Goal: Transaction & Acquisition: Obtain resource

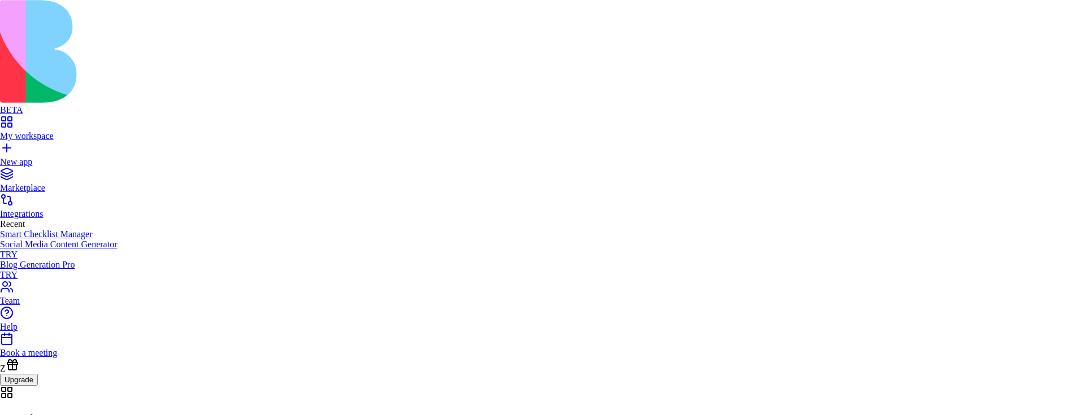
drag, startPoint x: 662, startPoint y: 45, endPoint x: 667, endPoint y: 56, distance: 12.4
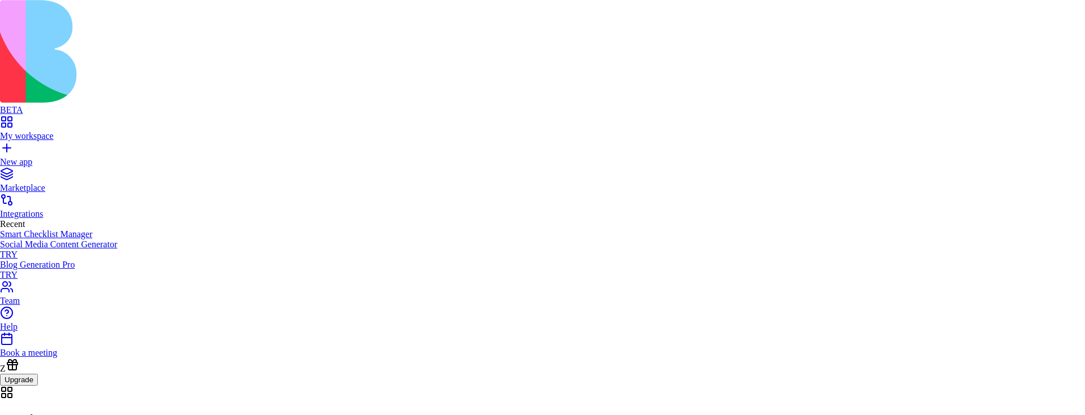
drag, startPoint x: 486, startPoint y: 248, endPoint x: 605, endPoint y: 249, distance: 118.7
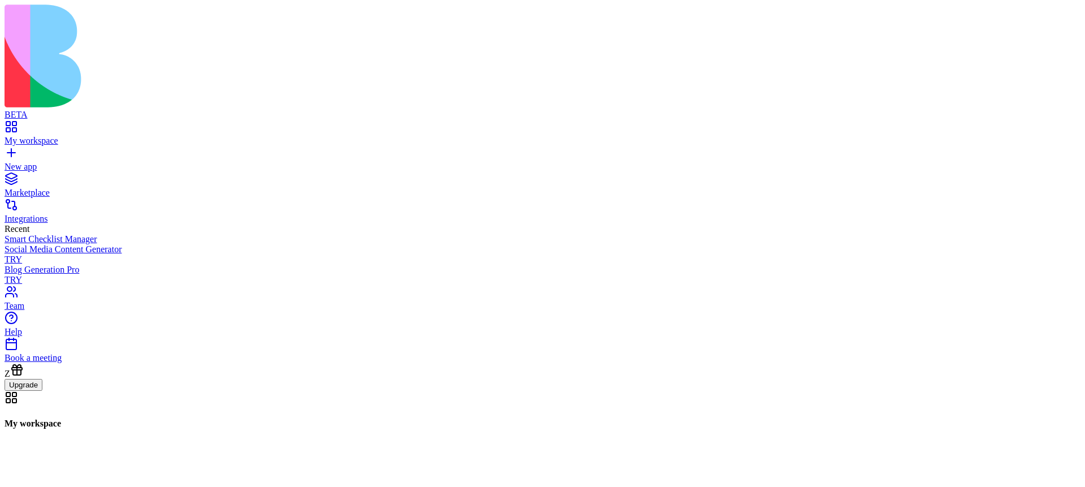
click at [73, 333] on div "Z Upgrade" at bounding box center [543, 425] width 1076 height 125
click at [15, 333] on icon at bounding box center [11, 469] width 8 height 5
click at [65, 333] on div "Upgrade" at bounding box center [543, 482] width 1076 height 12
click at [18, 333] on icon at bounding box center [12, 467] width 14 height 14
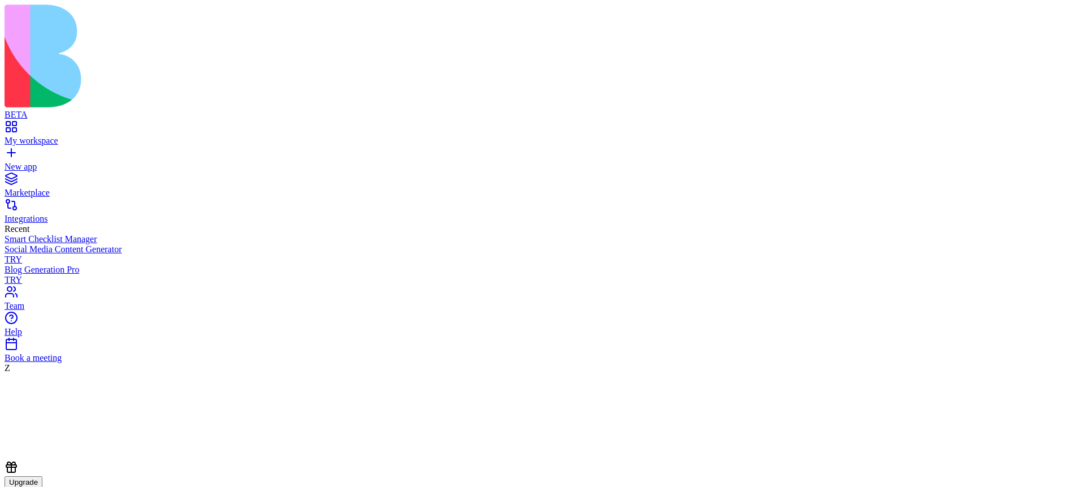
click at [18, 333] on icon at bounding box center [12, 467] width 14 height 14
click at [45, 333] on div at bounding box center [546, 462] width 1076 height 0
click at [18, 333] on icon at bounding box center [12, 467] width 14 height 14
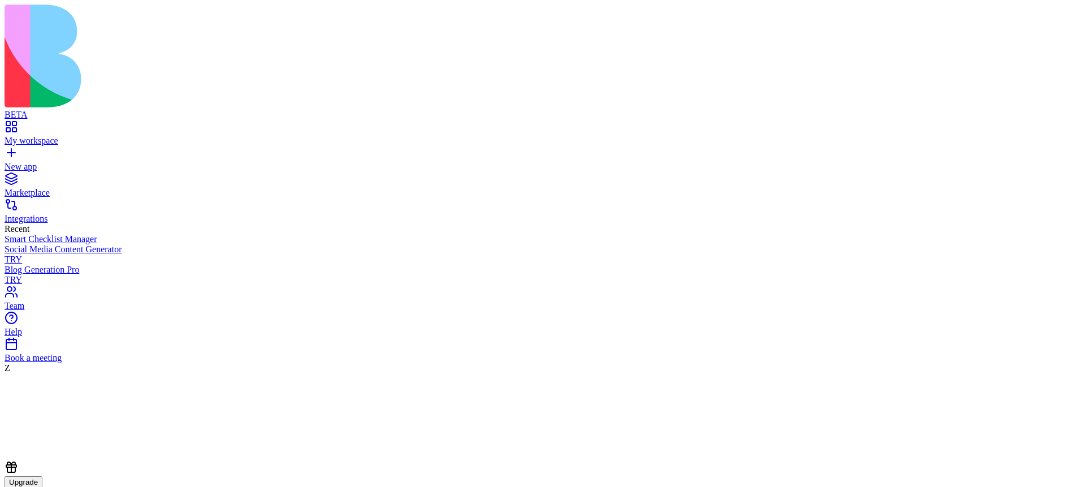
click at [38, 333] on div at bounding box center [540, 461] width 1076 height 0
click at [36, 333] on div at bounding box center [537, 457] width 1076 height 0
drag, startPoint x: 37, startPoint y: 463, endPoint x: 48, endPoint y: 465, distance: 11.4
click at [46, 333] on div at bounding box center [535, 454] width 1076 height 0
drag, startPoint x: 48, startPoint y: 465, endPoint x: 51, endPoint y: 474, distance: 8.9
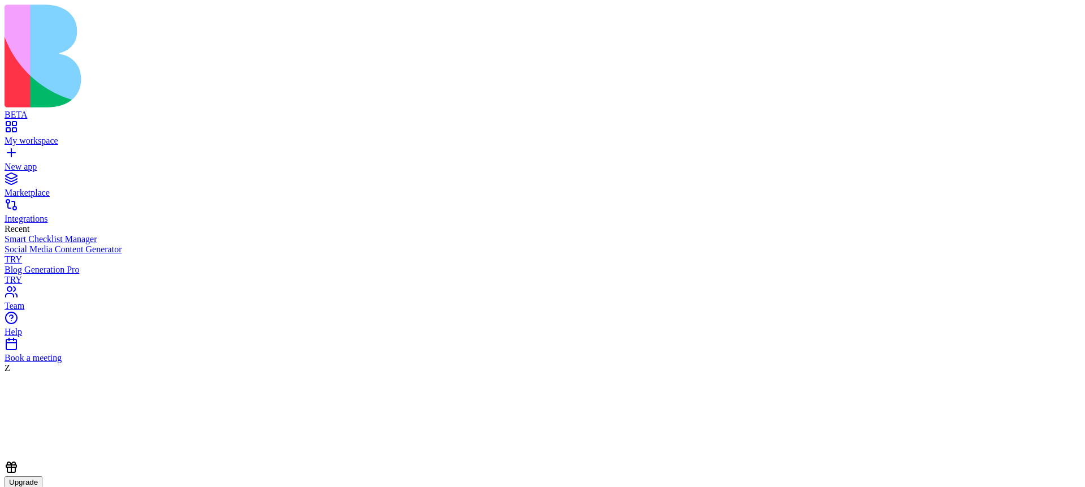
click at [50, 333] on div at bounding box center [539, 453] width 1076 height 0
drag, startPoint x: 51, startPoint y: 474, endPoint x: 50, endPoint y: 479, distance: 5.8
click at [51, 333] on div at bounding box center [543, 460] width 1076 height 0
drag, startPoint x: 50, startPoint y: 479, endPoint x: 44, endPoint y: 480, distance: 5.8
click at [46, 333] on div at bounding box center [546, 457] width 1076 height 0
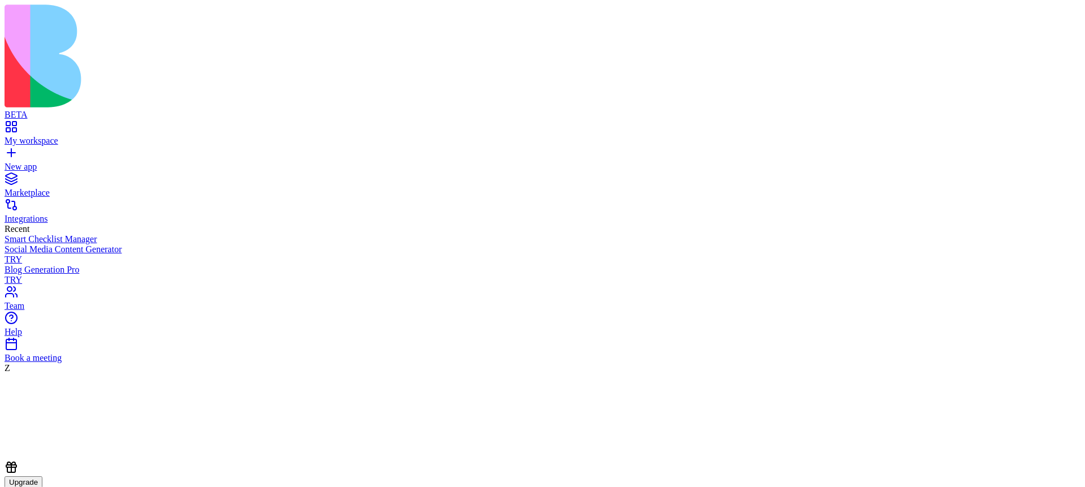
drag, startPoint x: 44, startPoint y: 480, endPoint x: 29, endPoint y: 475, distance: 15.5
click at [43, 333] on div at bounding box center [548, 465] width 1076 height 0
click at [29, 333] on div "Z" at bounding box center [543, 419] width 1076 height 113
click at [36, 333] on div at bounding box center [534, 465] width 1076 height 0
click at [38, 333] on div at bounding box center [534, 465] width 1076 height 0
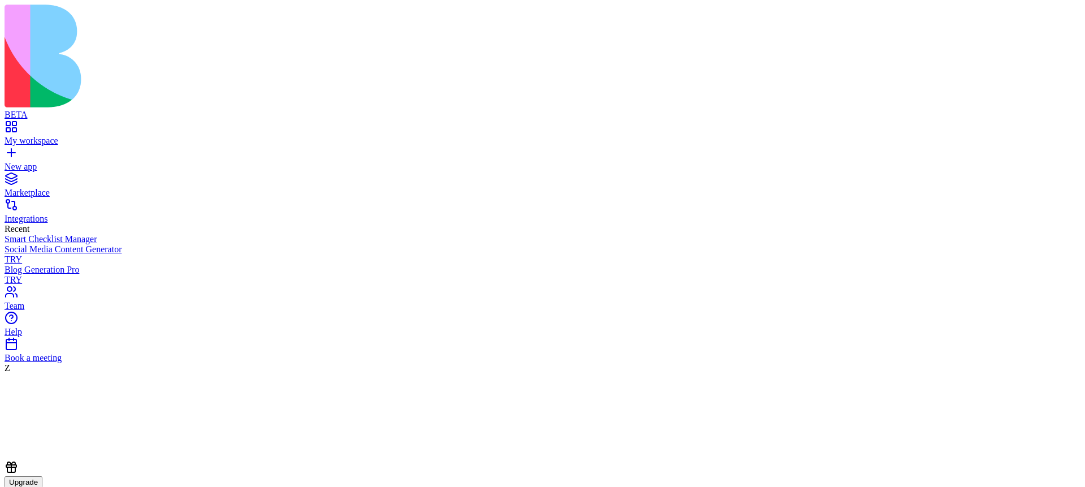
click at [15, 333] on icon at bounding box center [11, 469] width 8 height 5
click at [18, 333] on icon at bounding box center [12, 467] width 14 height 14
click at [15, 333] on icon at bounding box center [11, 469] width 8 height 5
click at [18, 333] on icon at bounding box center [12, 467] width 14 height 14
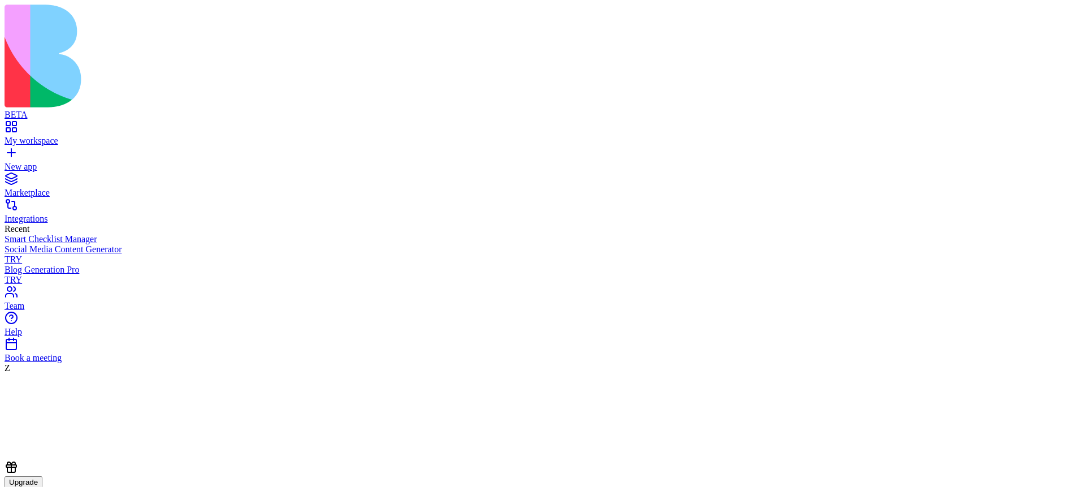
click at [18, 333] on icon at bounding box center [12, 467] width 14 height 14
click at [23, 333] on icon at bounding box center [16, 469] width 14 height 14
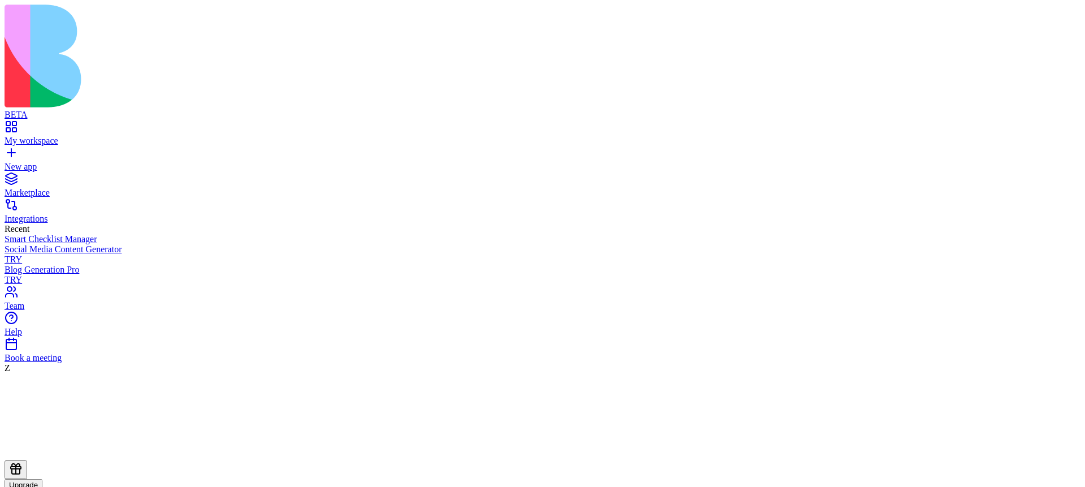
click at [23, 333] on icon at bounding box center [16, 469] width 14 height 14
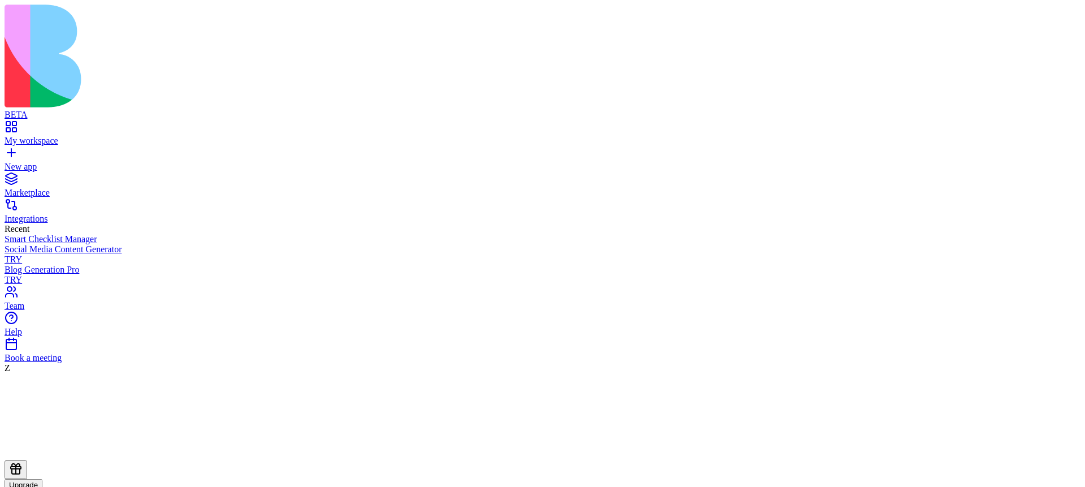
click at [23, 472] on icon at bounding box center [16, 469] width 14 height 14
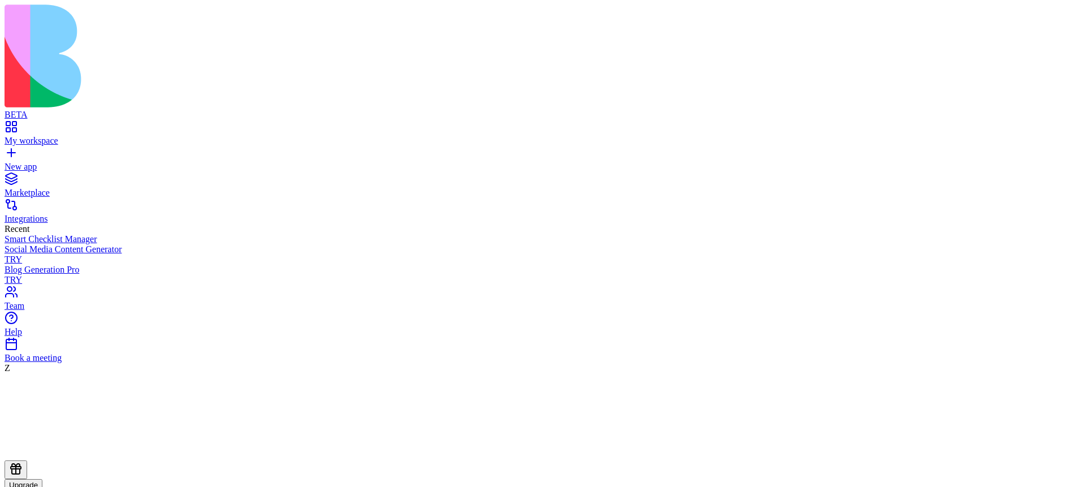
click at [77, 188] on div "Marketplace" at bounding box center [543, 193] width 1076 height 10
drag, startPoint x: 501, startPoint y: 53, endPoint x: 743, endPoint y: 48, distance: 241.4
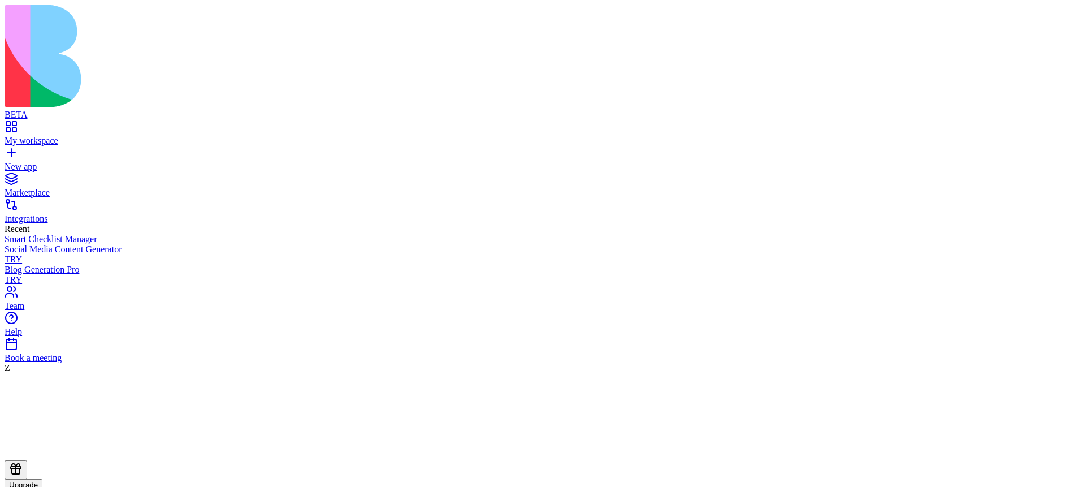
copy div "Discover apps for any task,"
click at [79, 136] on div "My workspace" at bounding box center [543, 141] width 1076 height 10
click at [66, 177] on link "Marketplace" at bounding box center [543, 187] width 1076 height 20
click at [57, 136] on div "My workspace" at bounding box center [543, 141] width 1076 height 10
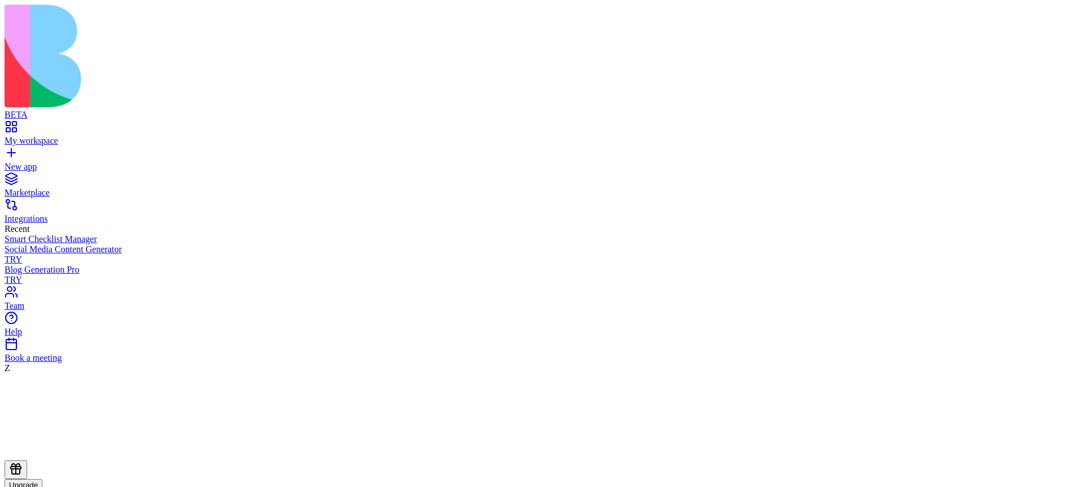
click at [50, 188] on div "Marketplace" at bounding box center [543, 193] width 1076 height 10
click at [67, 136] on div "My workspace" at bounding box center [543, 141] width 1076 height 10
click at [71, 177] on link "Marketplace" at bounding box center [543, 187] width 1076 height 20
click at [23, 470] on icon at bounding box center [16, 469] width 14 height 14
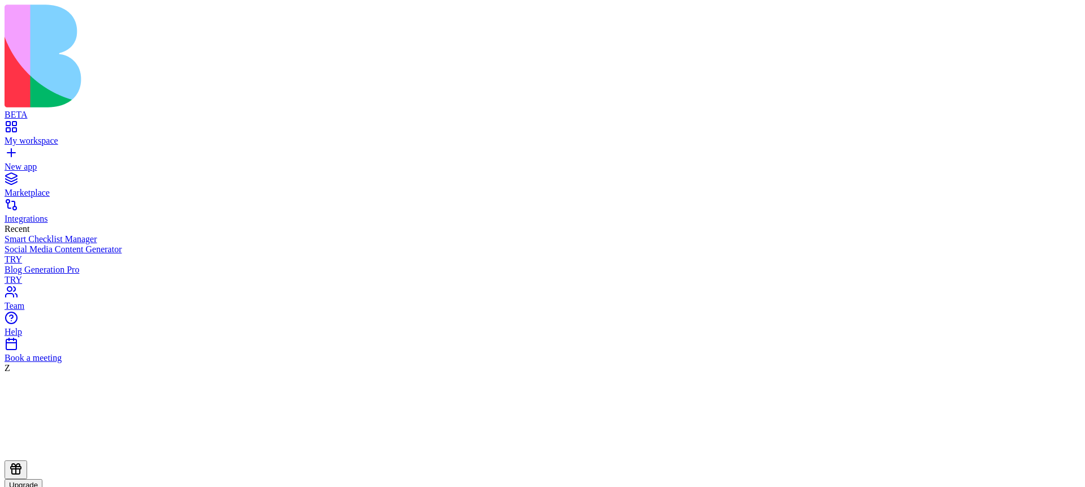
click at [23, 474] on icon at bounding box center [16, 469] width 14 height 14
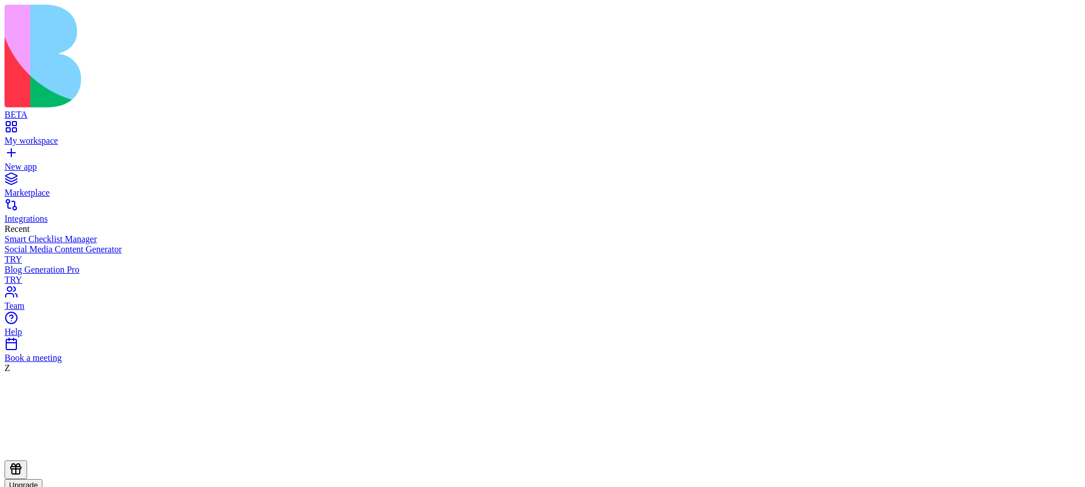
click at [64, 136] on div "My workspace" at bounding box center [543, 141] width 1076 height 10
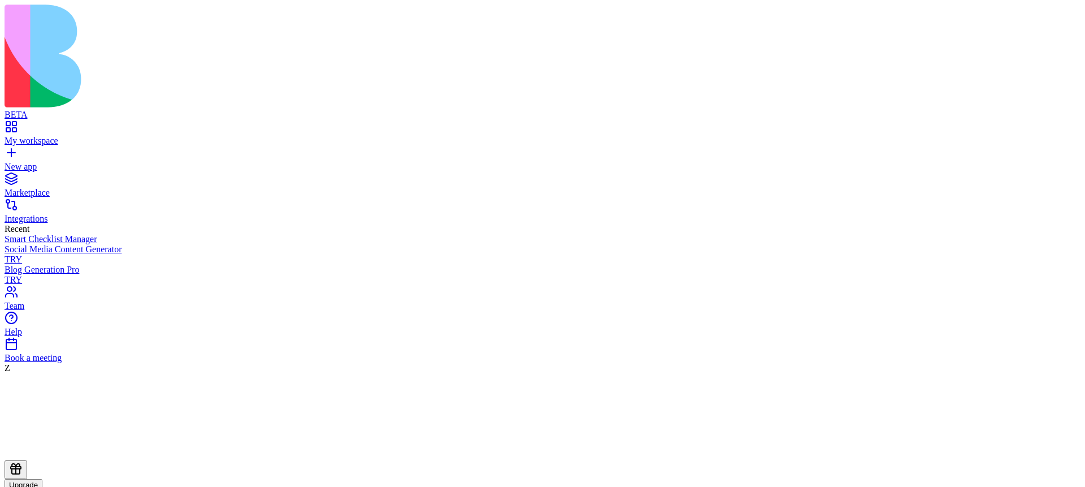
click at [83, 188] on div "Marketplace" at bounding box center [543, 193] width 1076 height 10
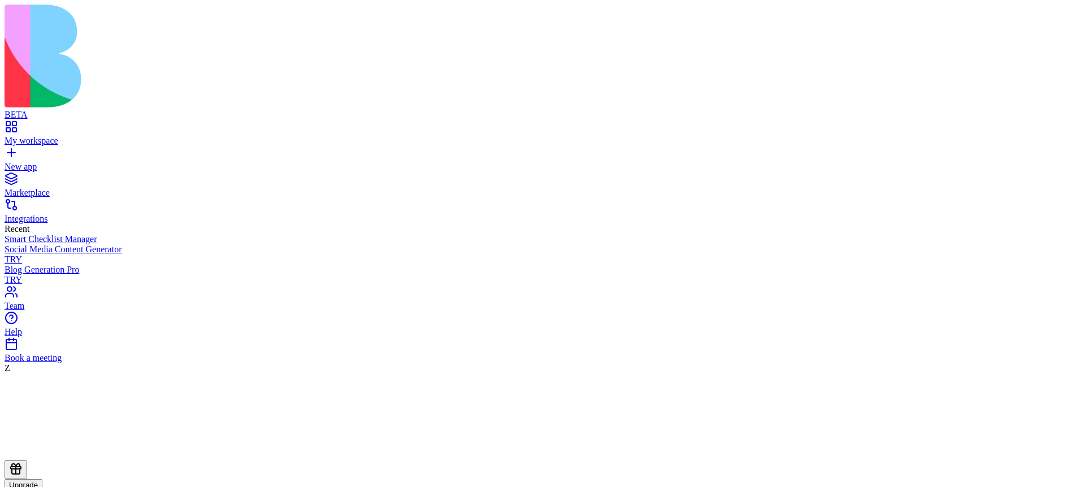
click at [23, 470] on icon at bounding box center [16, 469] width 14 height 14
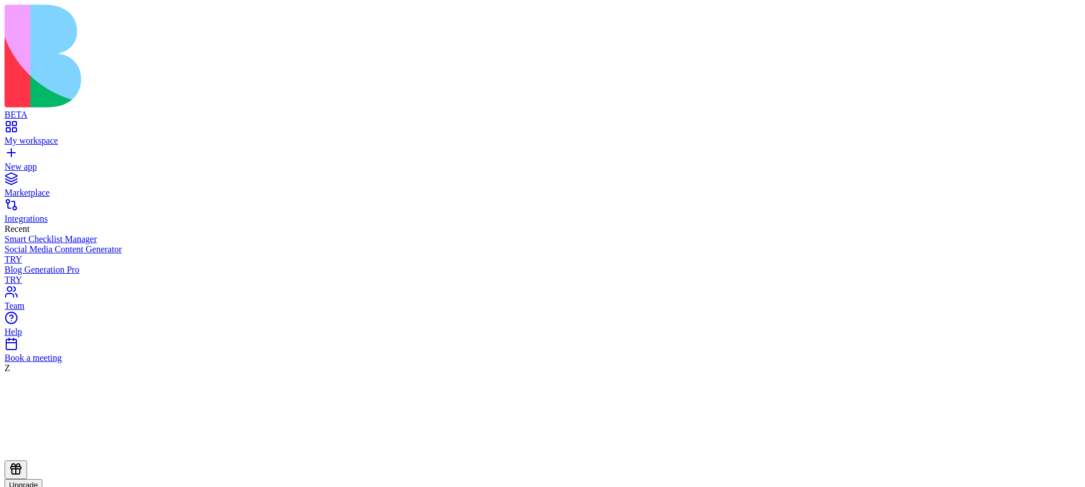
click at [127, 136] on div "My workspace" at bounding box center [543, 141] width 1076 height 10
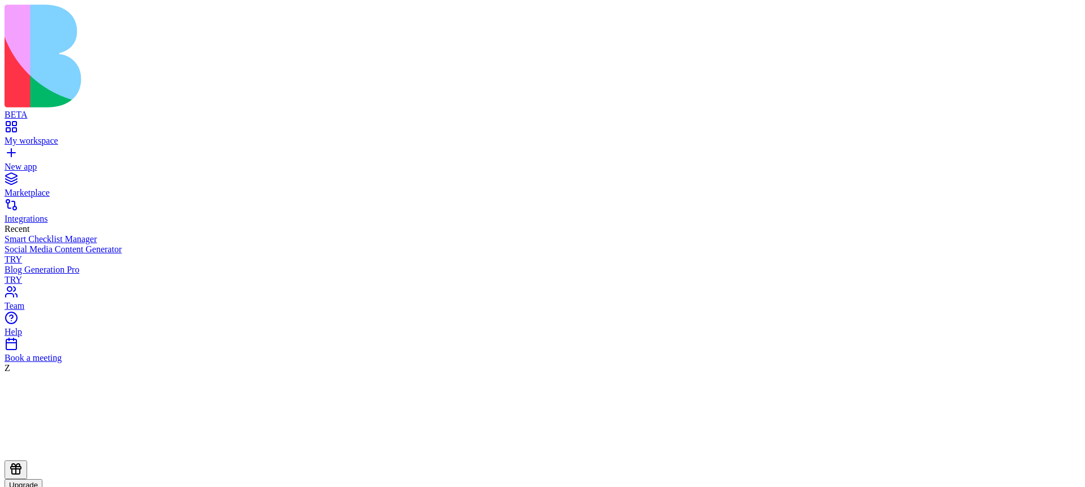
click at [59, 188] on div "Marketplace" at bounding box center [543, 193] width 1076 height 10
click at [55, 136] on div "My workspace" at bounding box center [543, 141] width 1076 height 10
click at [55, 188] on div "Marketplace" at bounding box center [543, 193] width 1076 height 10
click at [23, 472] on icon at bounding box center [16, 469] width 14 height 14
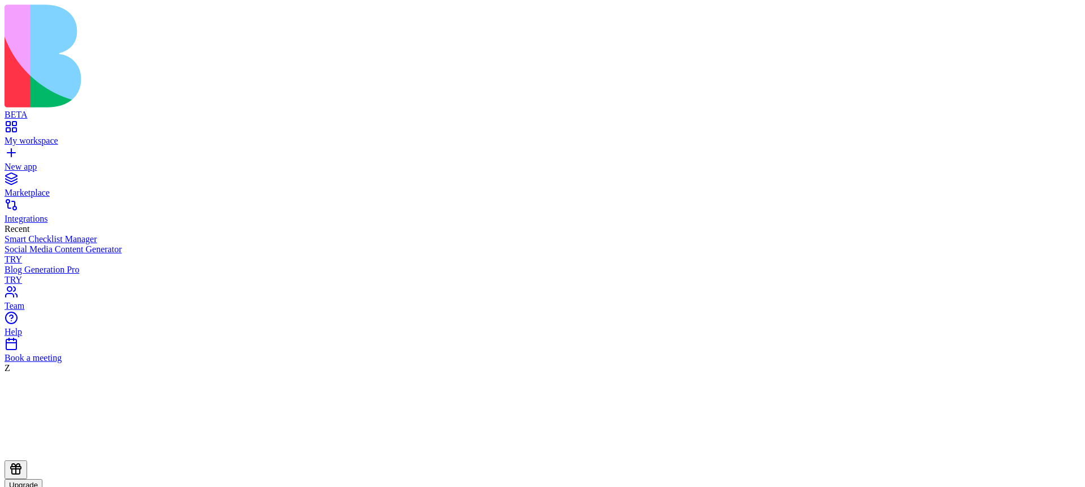
click at [70, 136] on div "My workspace" at bounding box center [543, 141] width 1076 height 10
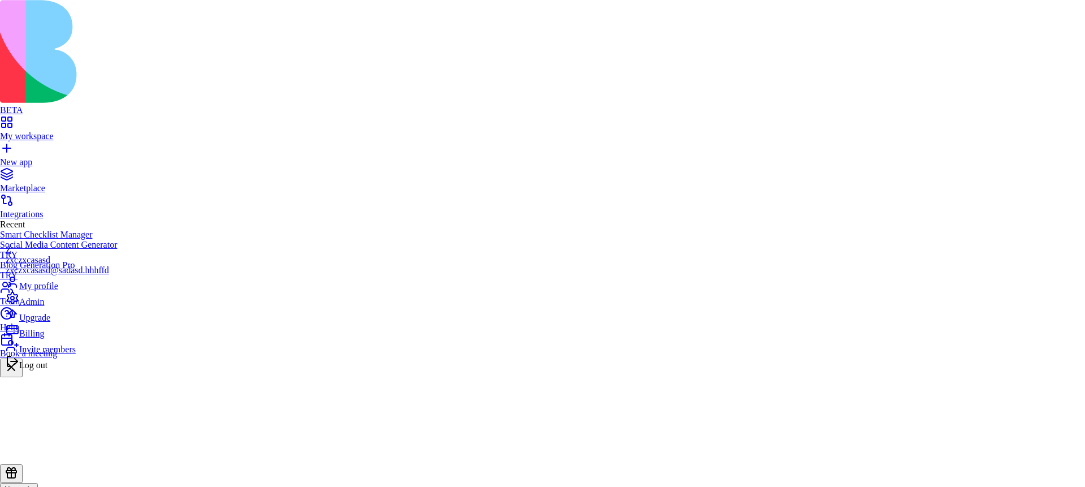
click at [57, 338] on div "Billing" at bounding box center [57, 331] width 103 height 16
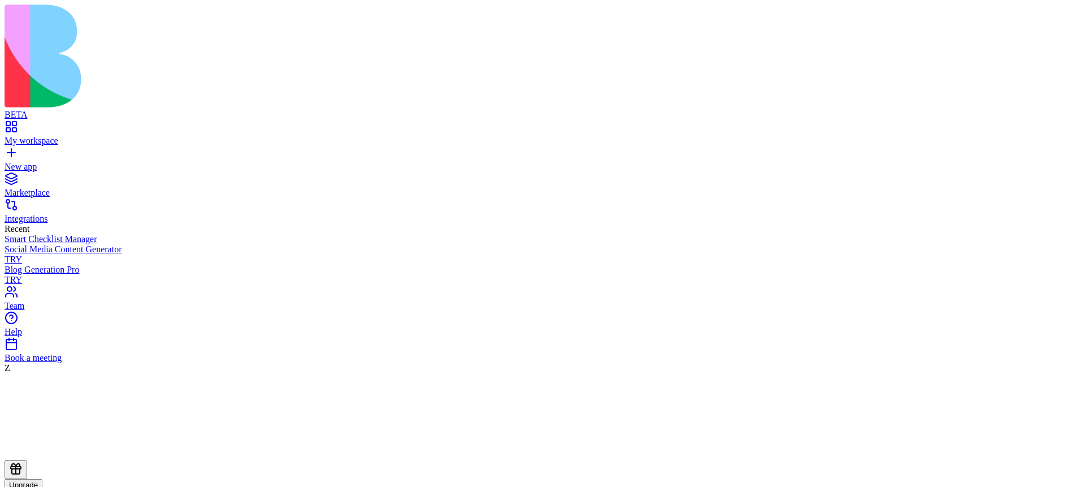
click at [55, 136] on div "My workspace" at bounding box center [543, 141] width 1076 height 10
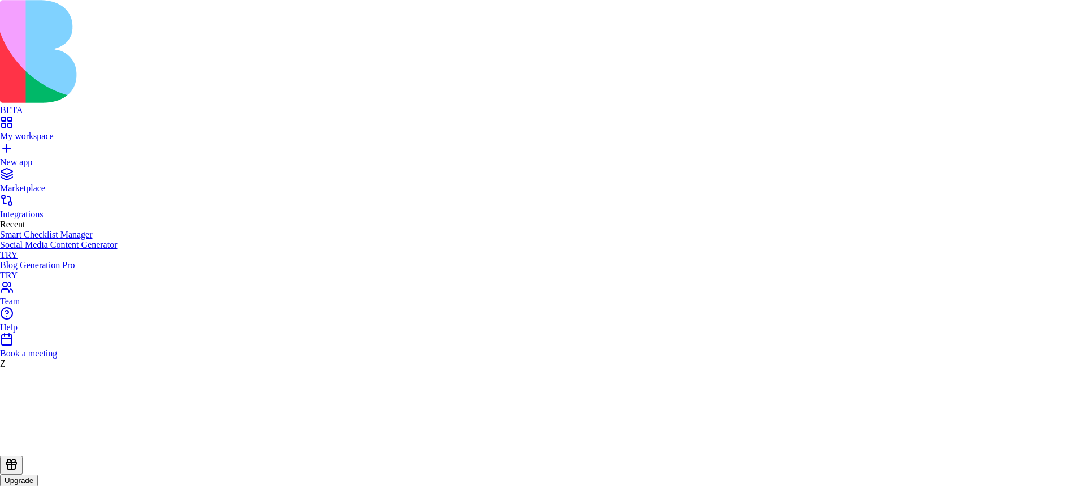
drag, startPoint x: 592, startPoint y: 262, endPoint x: 644, endPoint y: 263, distance: 51.4
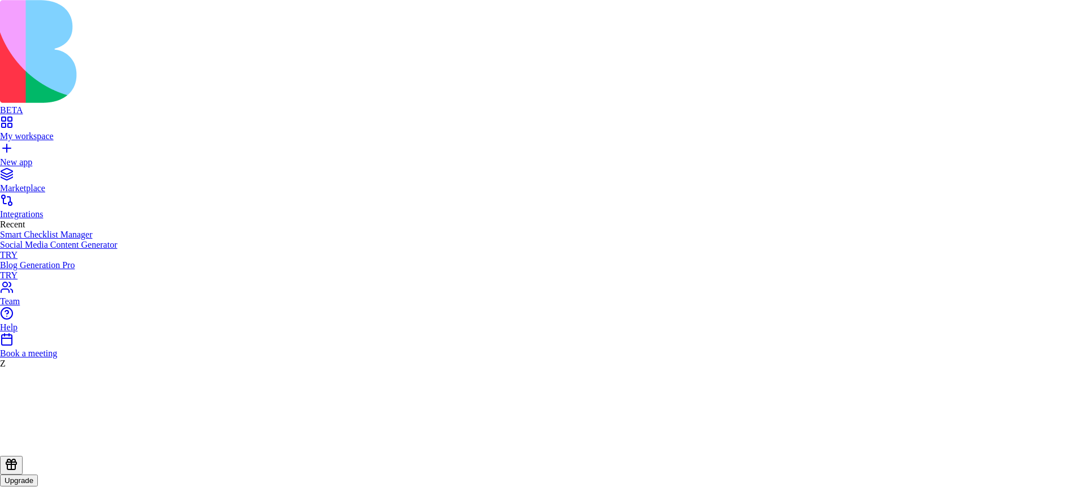
drag, startPoint x: 477, startPoint y: 261, endPoint x: 526, endPoint y: 262, distance: 48.6
drag, startPoint x: 475, startPoint y: 261, endPoint x: 644, endPoint y: 259, distance: 169.0
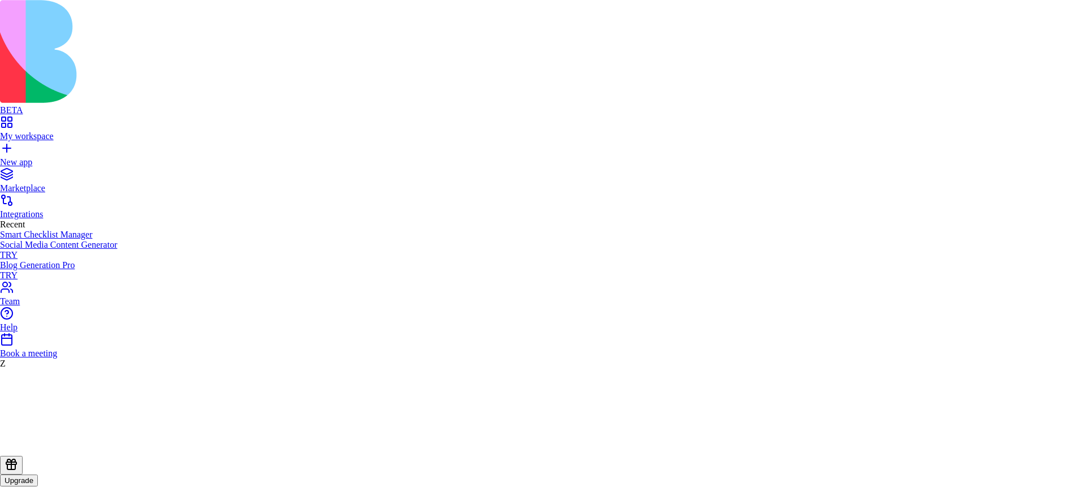
drag, startPoint x: 448, startPoint y: 262, endPoint x: 494, endPoint y: 259, distance: 46.4
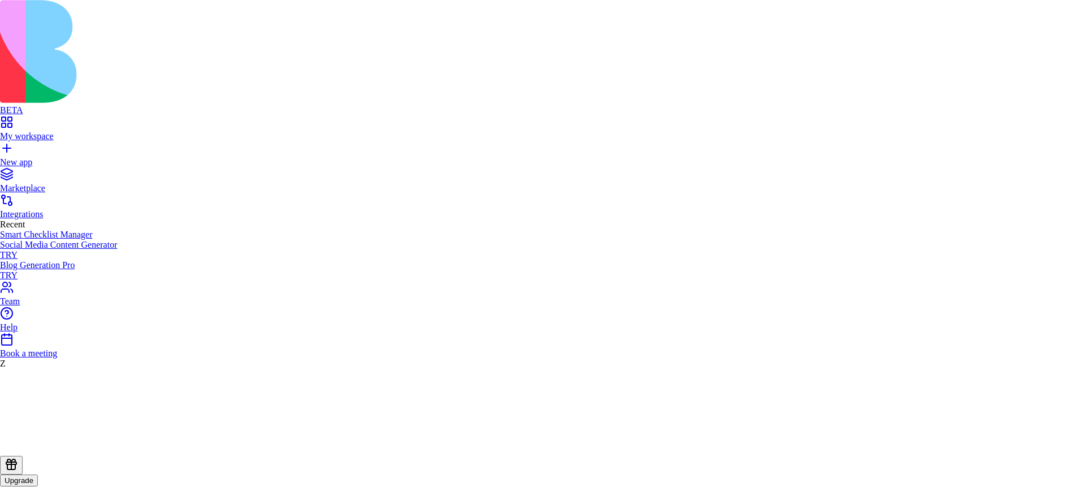
drag, startPoint x: 467, startPoint y: 260, endPoint x: 659, endPoint y: 258, distance: 191.6
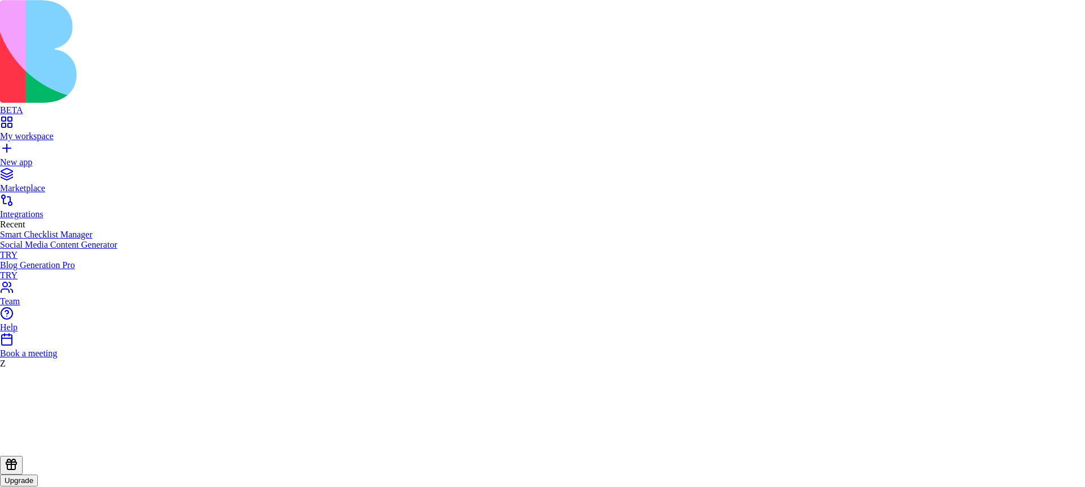
drag, startPoint x: 476, startPoint y: 261, endPoint x: 639, endPoint y: 259, distance: 163.3
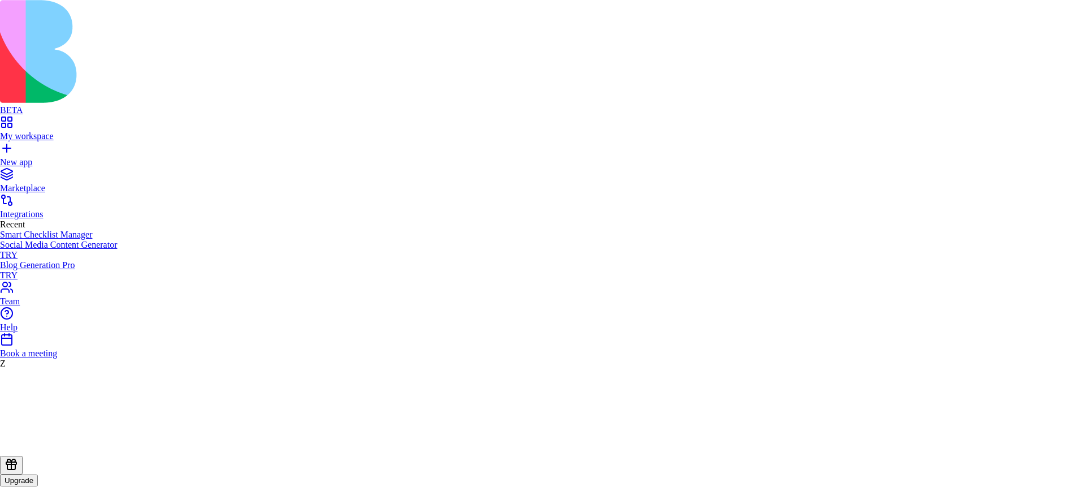
drag, startPoint x: 447, startPoint y: 259, endPoint x: 575, endPoint y: 257, distance: 127.7
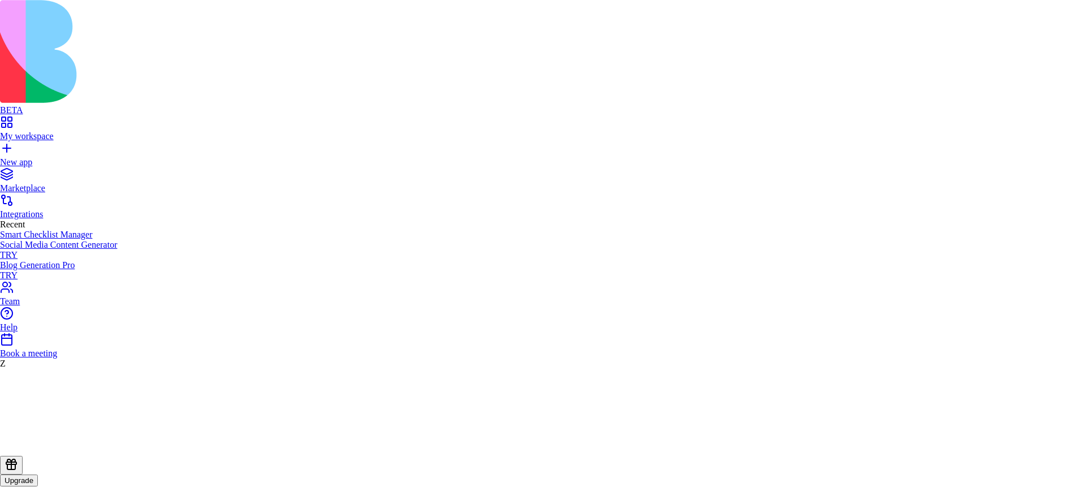
scroll to position [0, 146]
drag, startPoint x: 472, startPoint y: 261, endPoint x: 649, endPoint y: 259, distance: 177.5
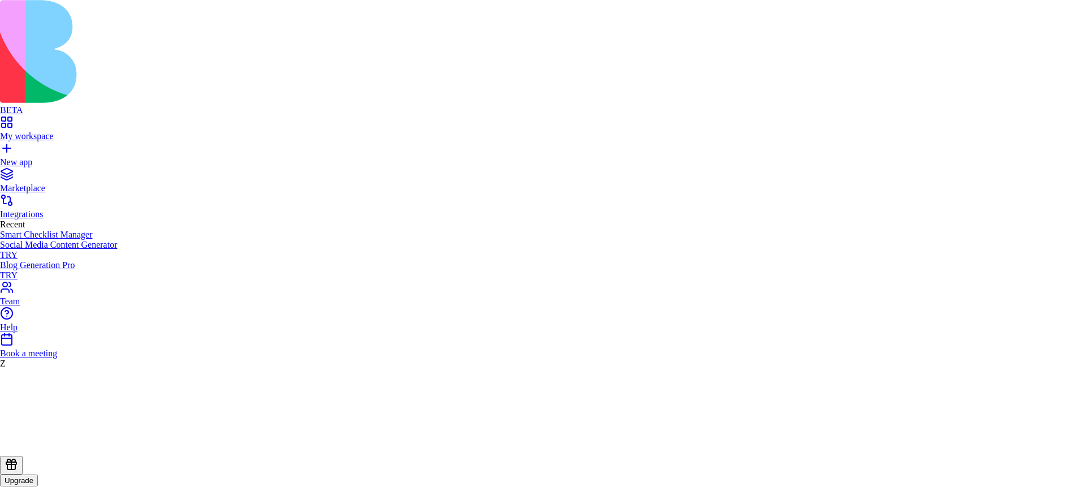
drag, startPoint x: 448, startPoint y: 261, endPoint x: 487, endPoint y: 260, distance: 39.0
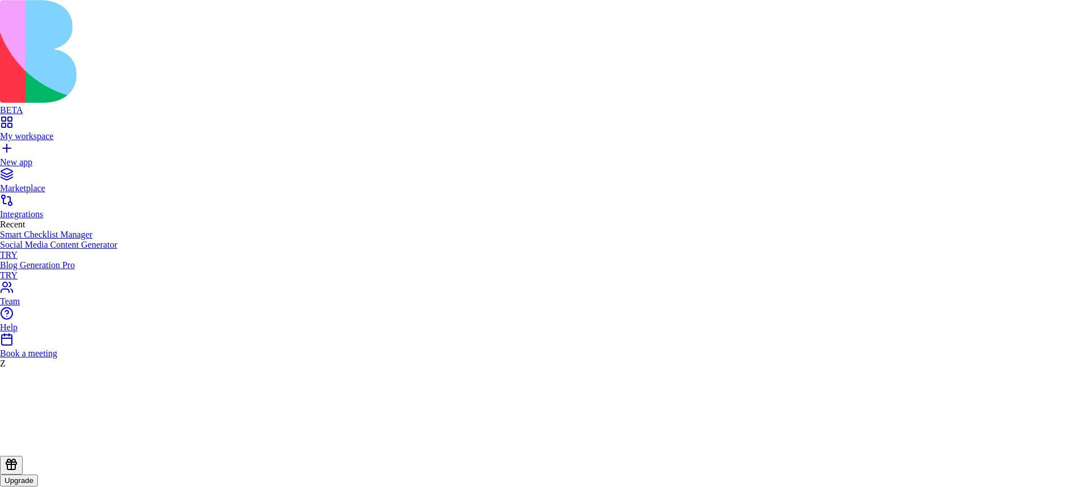
drag, startPoint x: 449, startPoint y: 261, endPoint x: 496, endPoint y: 258, distance: 46.5
drag, startPoint x: 448, startPoint y: 258, endPoint x: 646, endPoint y: 258, distance: 197.8
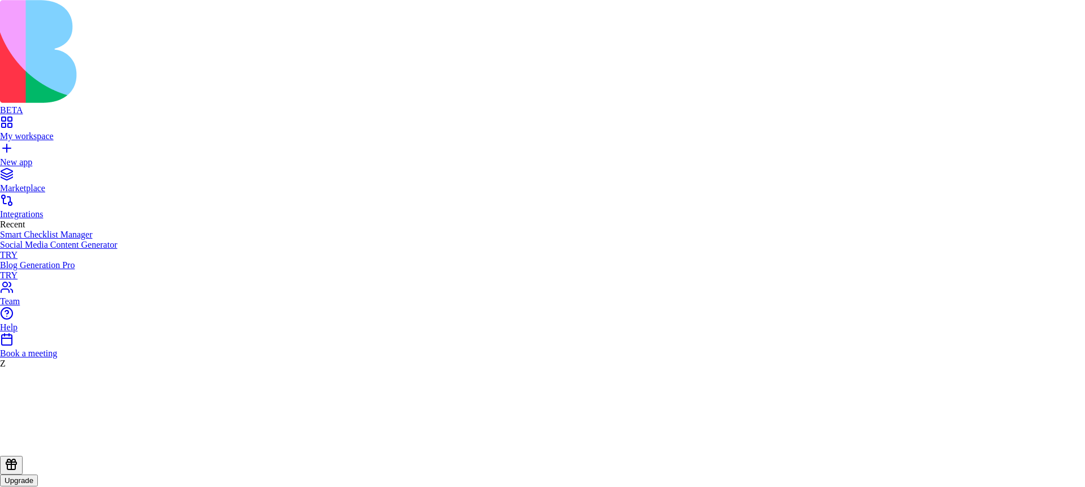
drag, startPoint x: 450, startPoint y: 258, endPoint x: 605, endPoint y: 260, distance: 155.4
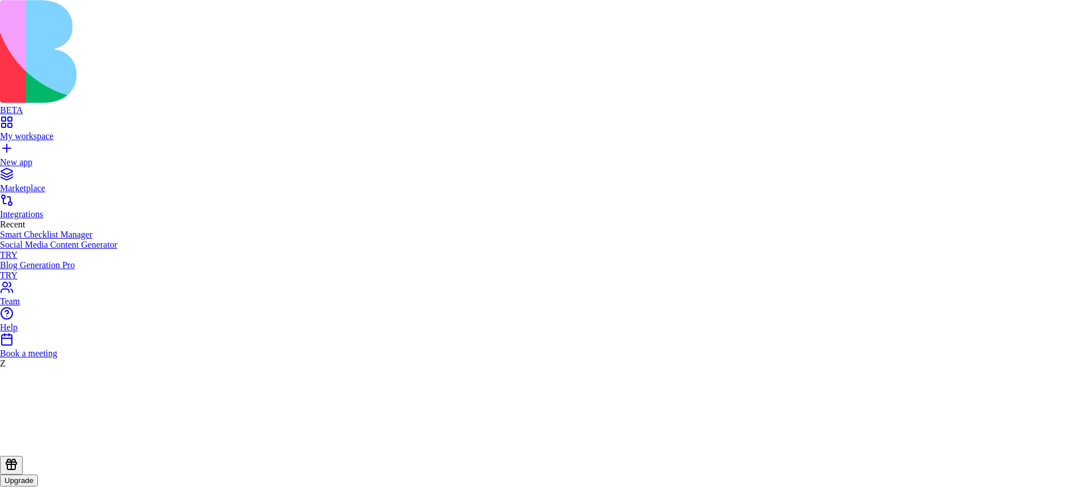
drag, startPoint x: 530, startPoint y: 180, endPoint x: 572, endPoint y: 180, distance: 42.9
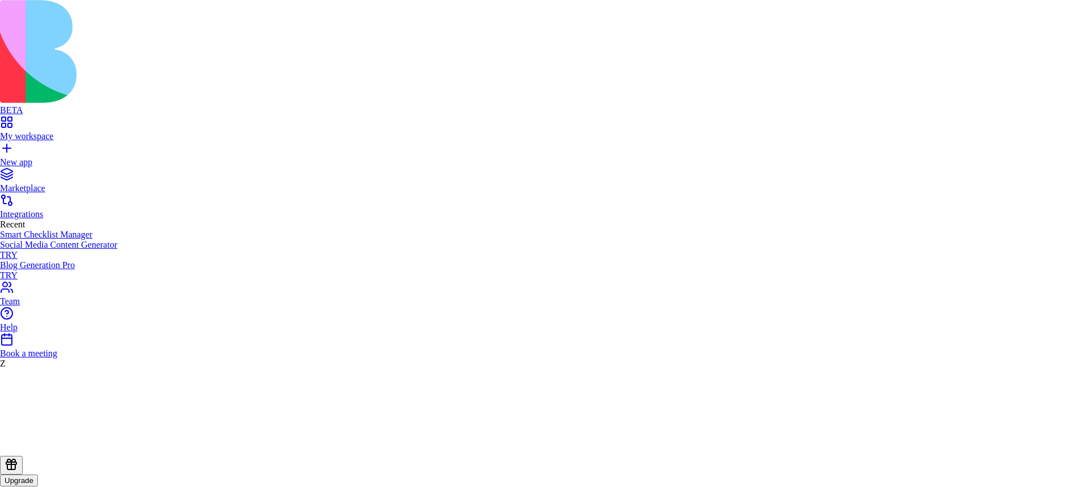
drag, startPoint x: 442, startPoint y: 332, endPoint x: 653, endPoint y: 360, distance: 212.7
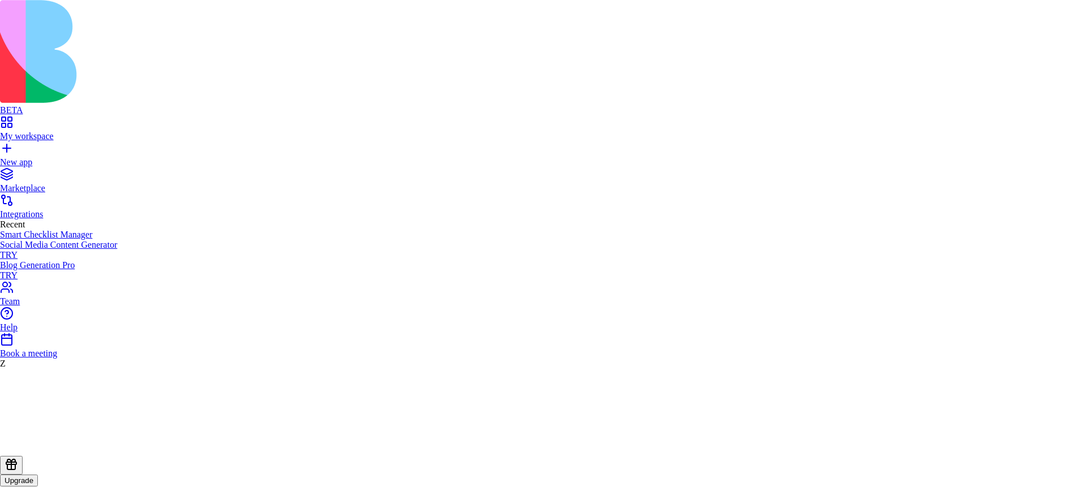
drag, startPoint x: 588, startPoint y: 350, endPoint x: 640, endPoint y: 349, distance: 52.0
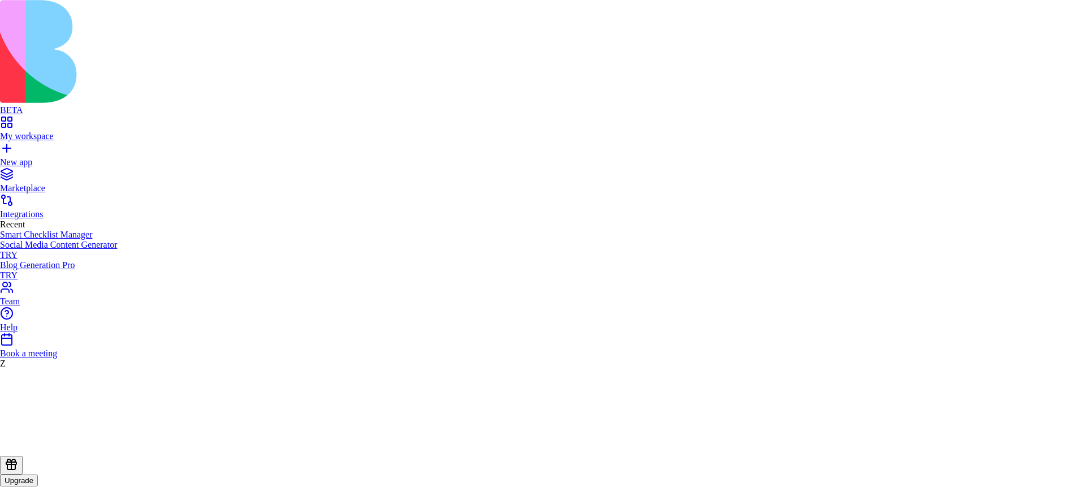
drag, startPoint x: 550, startPoint y: 333, endPoint x: 559, endPoint y: 332, distance: 9.1
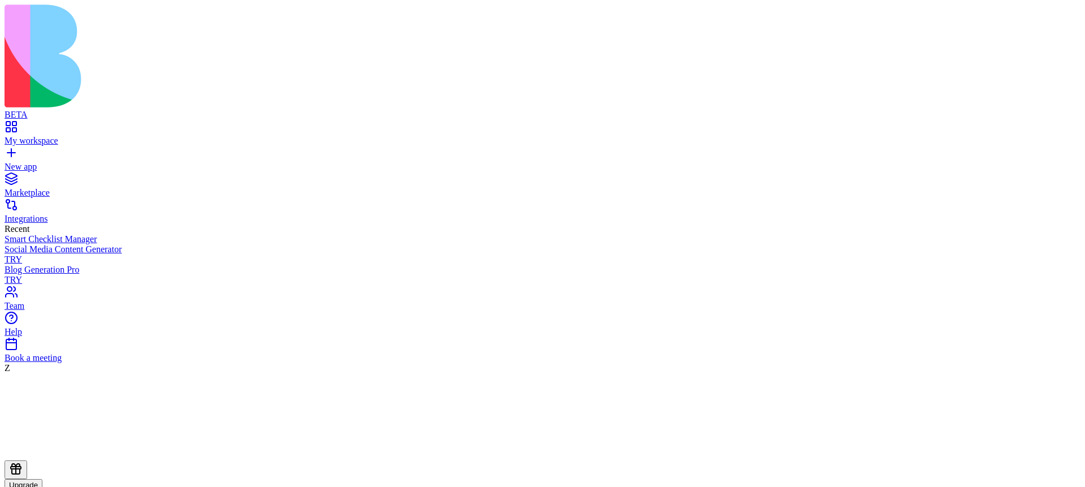
click at [20, 466] on icon at bounding box center [16, 464] width 8 height 3
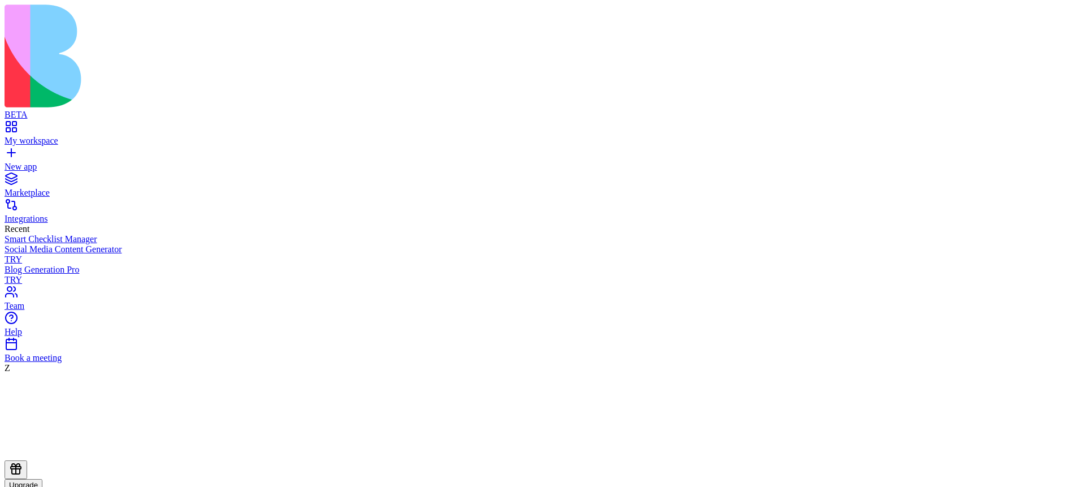
click at [46, 188] on div "Marketplace" at bounding box center [543, 193] width 1076 height 10
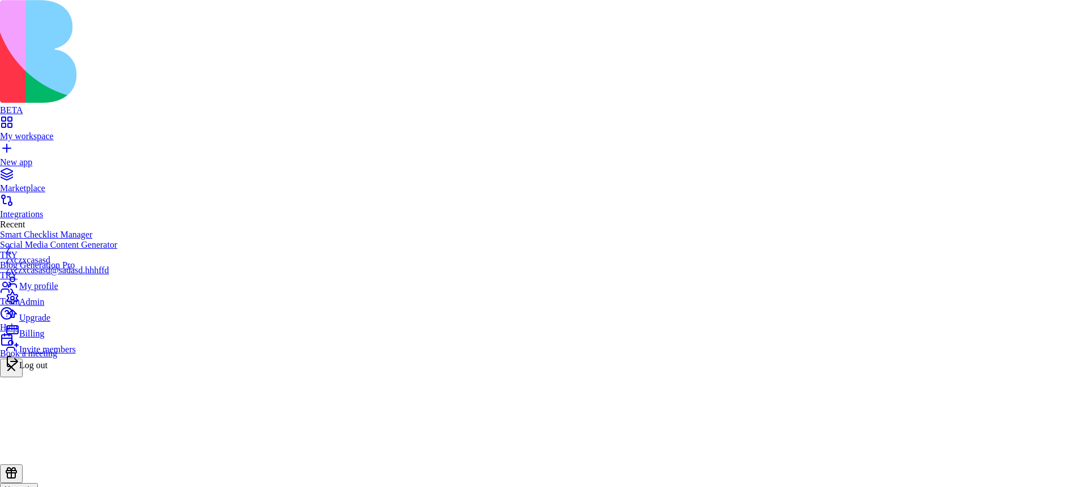
click at [56, 338] on div "Billing" at bounding box center [57, 331] width 103 height 16
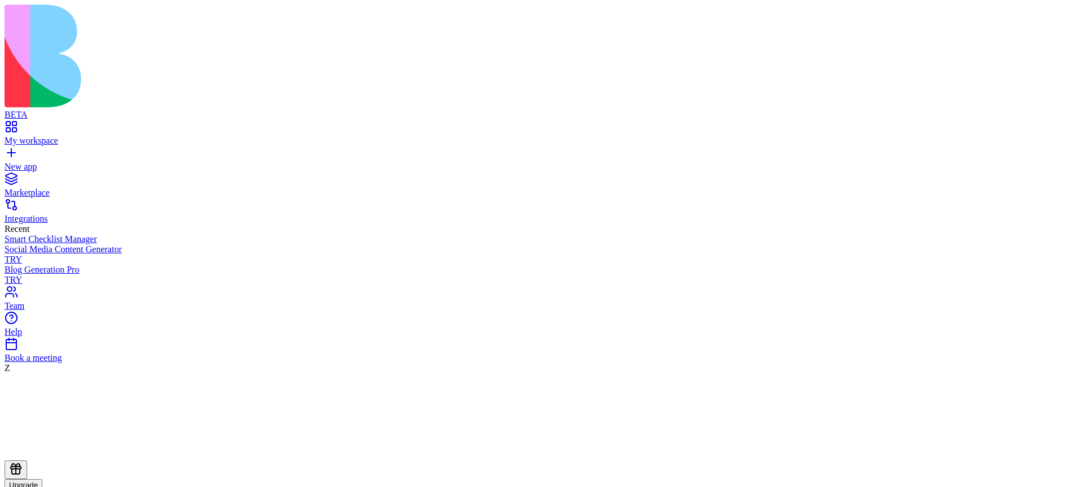
drag, startPoint x: 517, startPoint y: 276, endPoint x: 1065, endPoint y: 298, distance: 549.1
drag, startPoint x: 1008, startPoint y: 289, endPoint x: 1025, endPoint y: 287, distance: 17.1
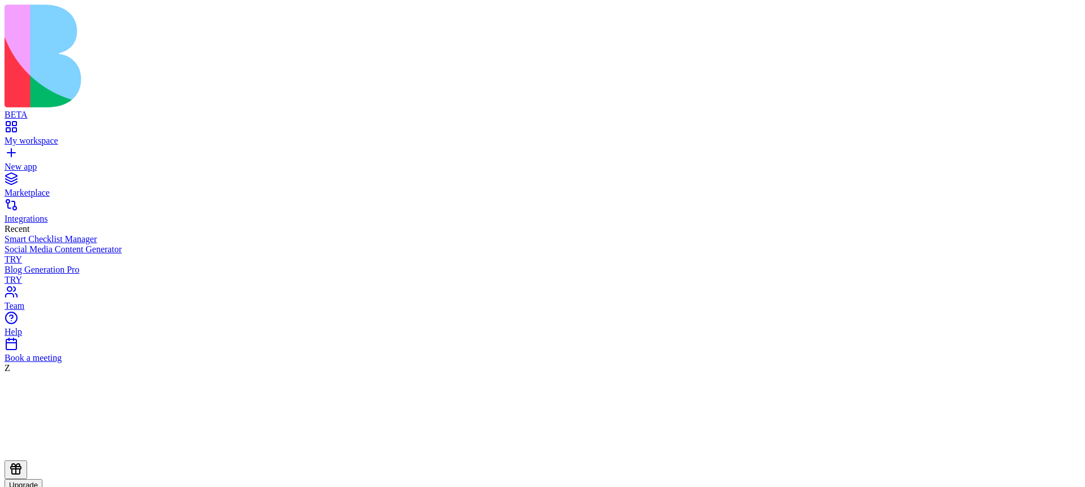
click at [62, 136] on div "My workspace" at bounding box center [543, 141] width 1076 height 10
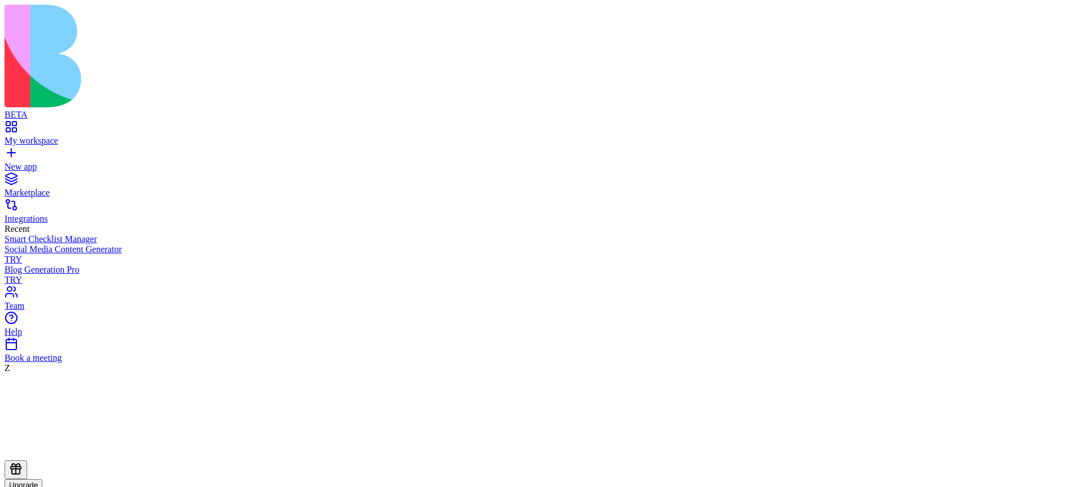
click at [53, 188] on div "Marketplace" at bounding box center [543, 193] width 1076 height 10
click at [83, 125] on link "My workspace" at bounding box center [543, 135] width 1076 height 20
